Goal: Download file/media

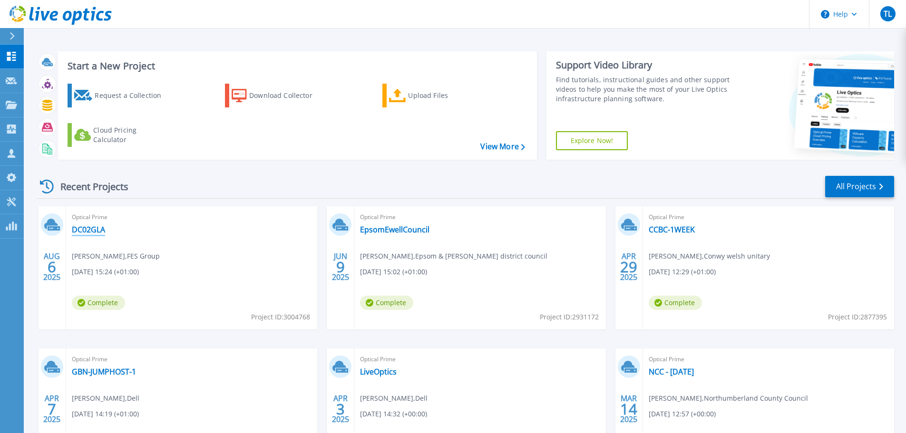
click at [91, 233] on link "DC02GLA" at bounding box center [88, 230] width 33 height 10
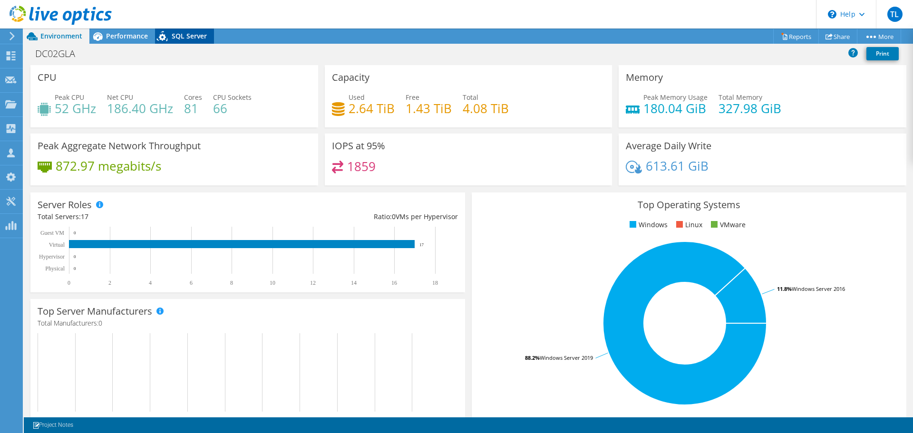
click at [191, 35] on span "SQL Server" at bounding box center [189, 35] width 35 height 9
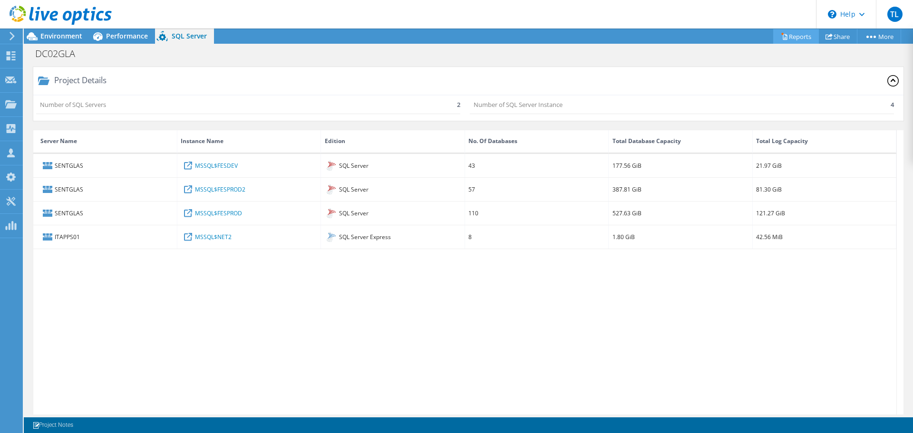
click at [797, 35] on link "Reports" at bounding box center [797, 36] width 46 height 15
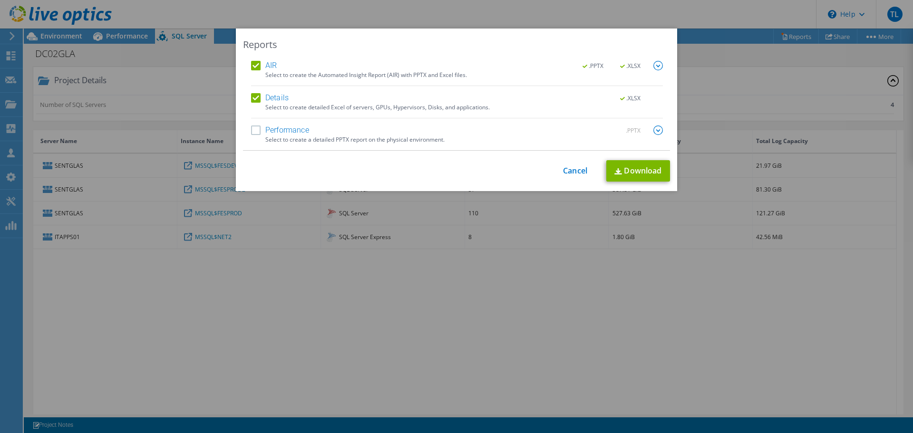
click at [251, 67] on label "AIR" at bounding box center [264, 66] width 26 height 10
click at [0, 0] on input "AIR" at bounding box center [0, 0] width 0 height 0
click at [628, 169] on link "Download" at bounding box center [639, 170] width 64 height 21
click at [571, 176] on div "This process may take a while, please wait... Cancel Download" at bounding box center [456, 170] width 427 height 21
click at [571, 170] on link "Cancel" at bounding box center [575, 171] width 24 height 9
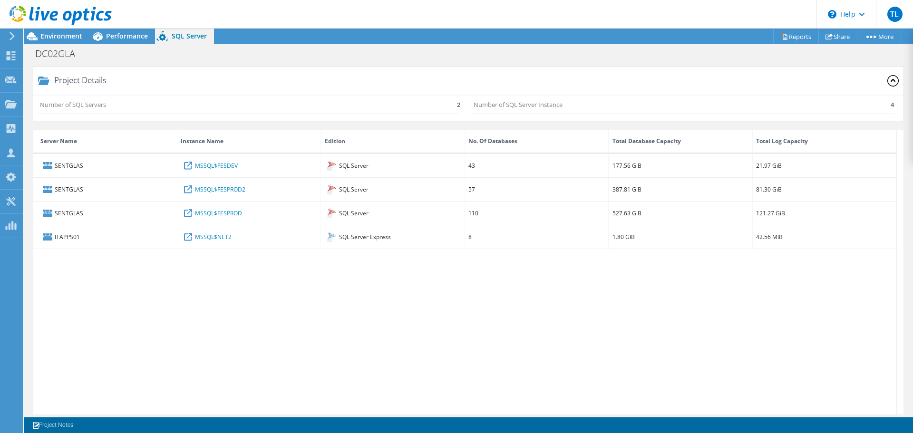
click at [739, 59] on div "DC02GLA Print" at bounding box center [469, 54] width 890 height 18
